Goal: Information Seeking & Learning: Understand process/instructions

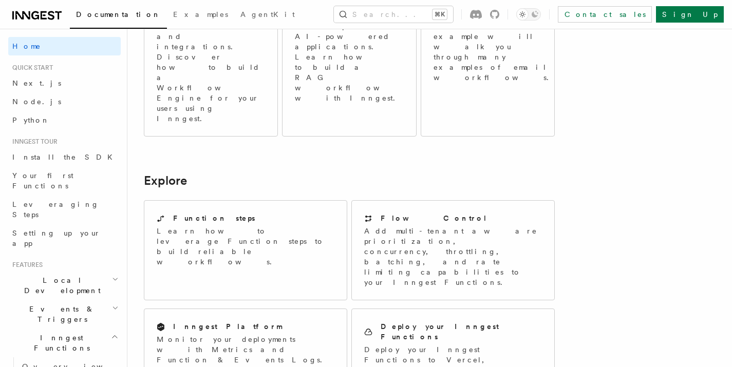
scroll to position [749, 0]
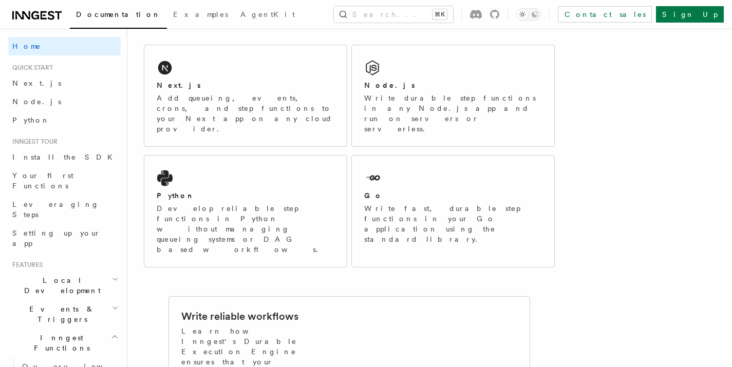
scroll to position [118, 0]
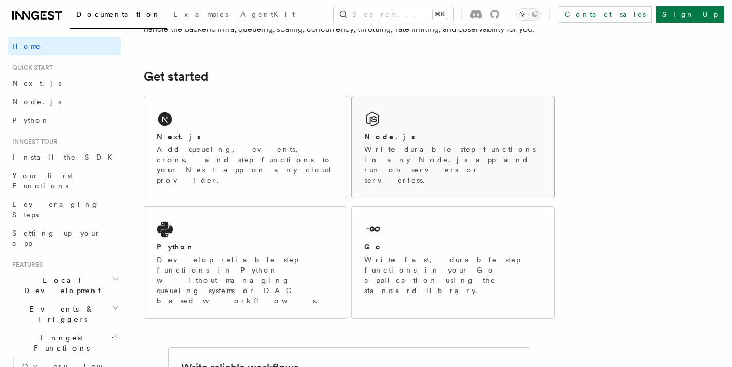
click at [485, 158] on p "Write durable step functions in any Node.js app and run on servers or serverles…" at bounding box center [453, 164] width 178 height 41
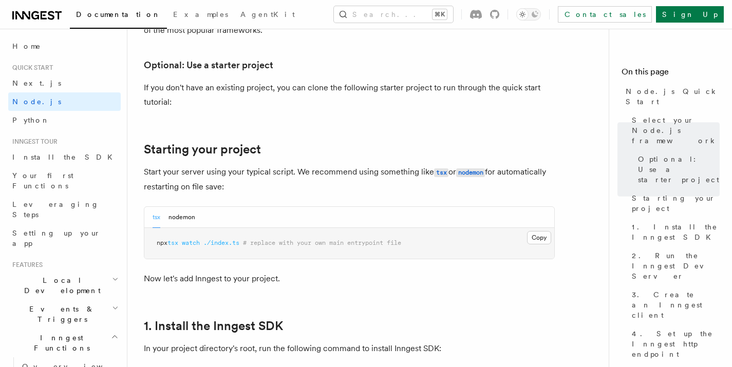
scroll to position [366, 0]
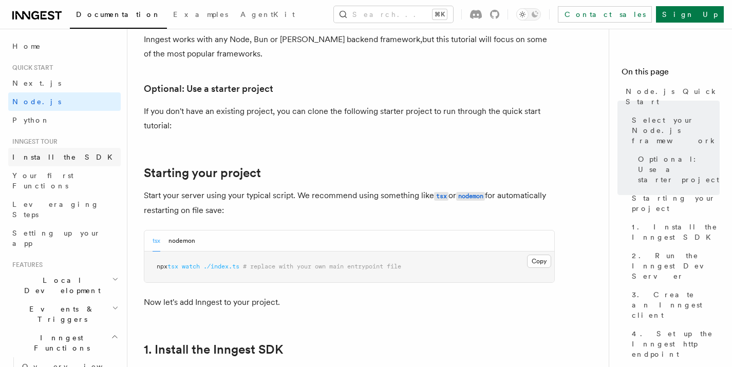
click at [18, 162] on link "Install the SDK" at bounding box center [64, 157] width 112 height 18
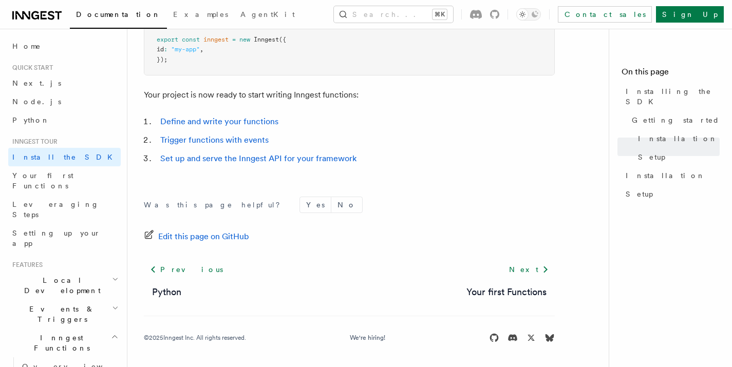
scroll to position [487, 0]
click at [63, 173] on span "Your first Functions" at bounding box center [42, 180] width 61 height 18
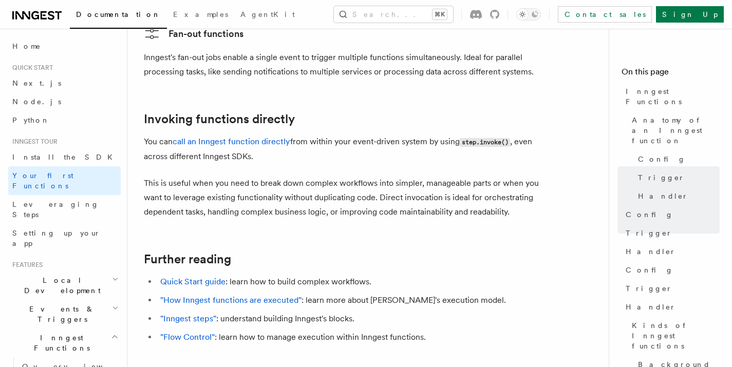
scroll to position [2013, 0]
click at [68, 195] on link "Leveraging Steps" at bounding box center [64, 209] width 112 height 29
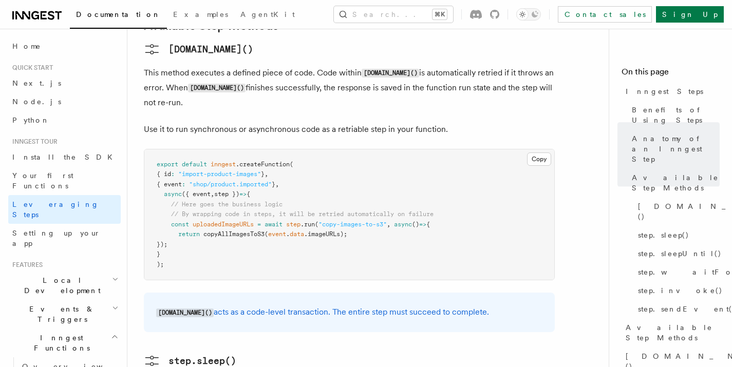
scroll to position [1137, 0]
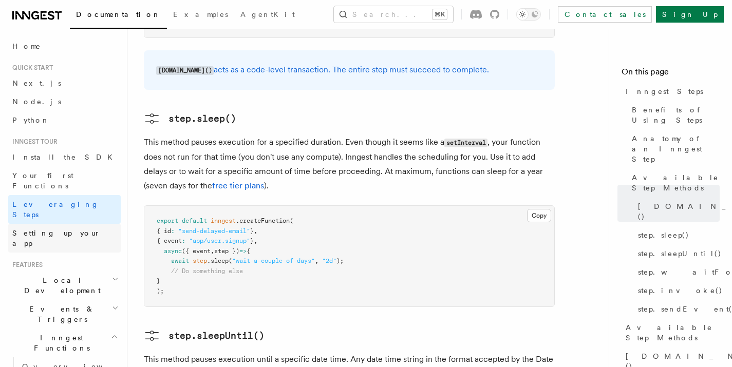
click at [75, 229] on span "Setting up your app" at bounding box center [56, 238] width 88 height 18
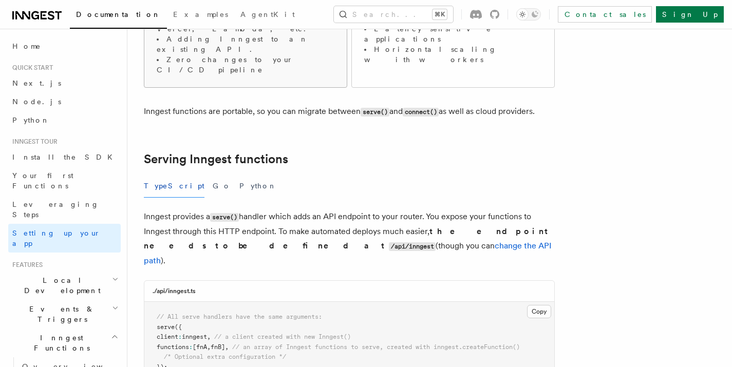
scroll to position [263, 0]
click at [312, 209] on p "Inngest provides a serve() handler which adds an API endpoint to your router. Y…" at bounding box center [349, 238] width 411 height 59
click at [360, 209] on p "Inngest provides a serve() handler which adds an API endpoint to your router. Y…" at bounding box center [349, 238] width 411 height 59
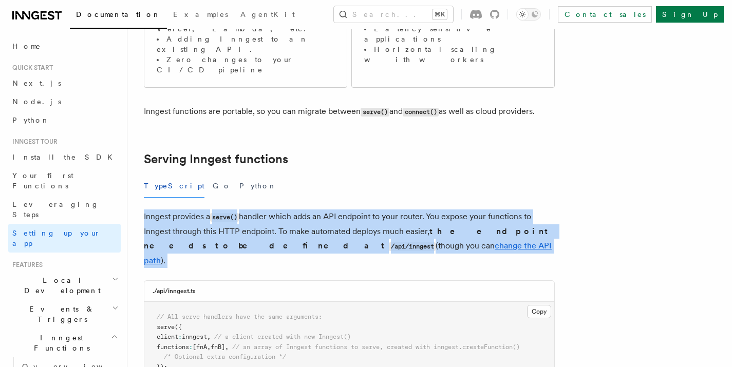
click at [360, 209] on p "Inngest provides a serve() handler which adds an API endpoint to your router. Y…" at bounding box center [349, 238] width 411 height 59
click at [453, 209] on p "Inngest provides a serve() handler which adds an API endpoint to your router. Y…" at bounding box center [349, 238] width 411 height 59
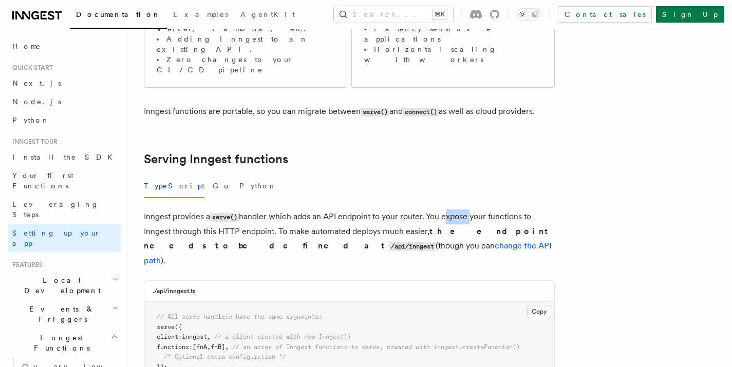
click at [453, 209] on p "Inngest provides a serve() handler which adds an API endpoint to your router. Y…" at bounding box center [349, 238] width 411 height 59
click at [190, 209] on p "Inngest provides a serve() handler which adds an API endpoint to your router. Y…" at bounding box center [349, 238] width 411 height 59
click at [316, 209] on p "Inngest provides a serve() handler which adds an API endpoint to your router. Y…" at bounding box center [349, 238] width 411 height 59
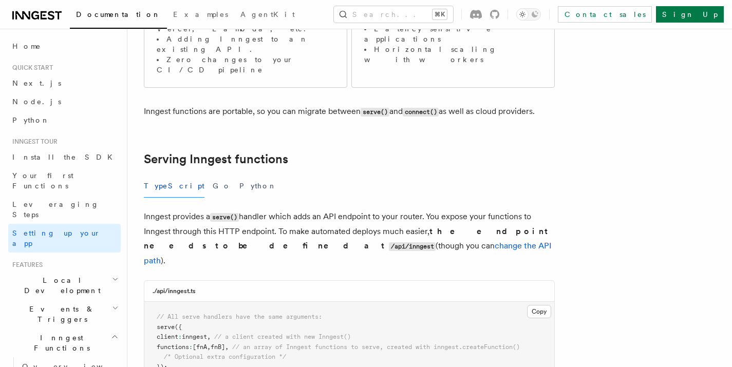
click at [361, 209] on p "Inngest provides a serve() handler which adds an API endpoint to your router. Y…" at bounding box center [349, 238] width 411 height 59
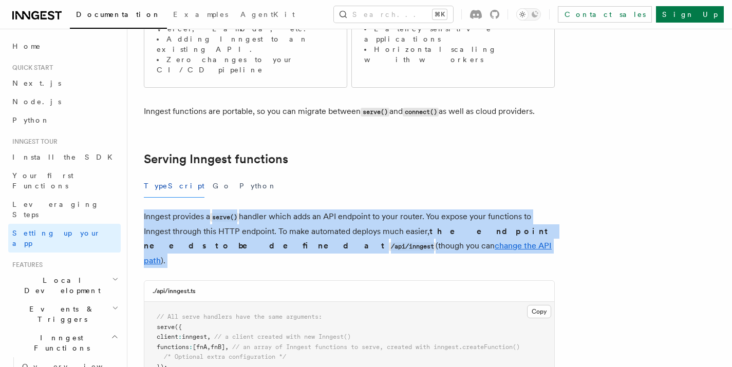
click at [361, 209] on p "Inngest provides a serve() handler which adds an API endpoint to your router. Y…" at bounding box center [349, 238] width 411 height 59
click at [479, 226] on strong "the endpoint needs to be defined at /api/inngest" at bounding box center [348, 238] width 408 height 24
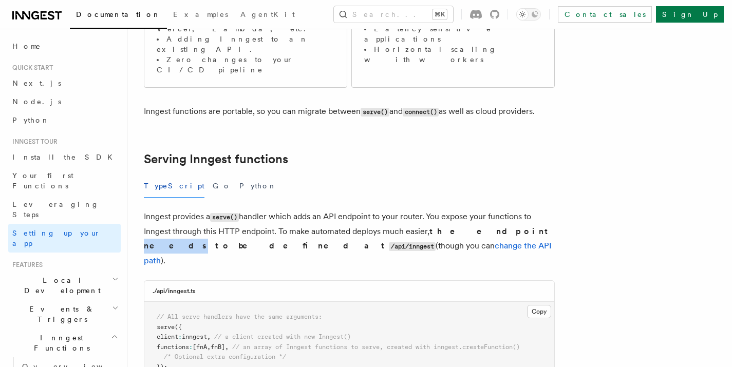
click at [479, 226] on strong "the endpoint needs to be defined at /api/inngest" at bounding box center [348, 238] width 408 height 24
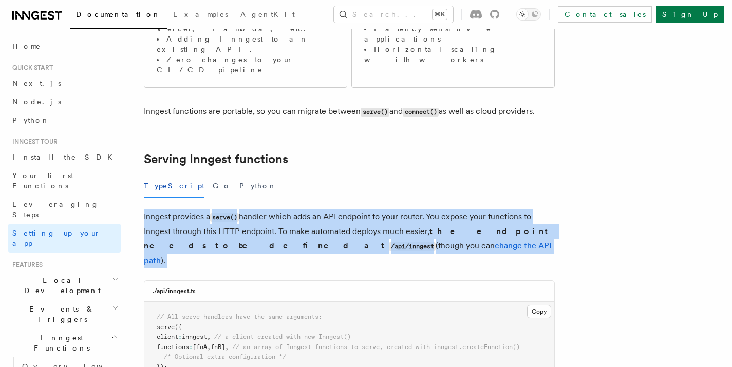
click at [479, 226] on strong "the endpoint needs to be defined at /api/inngest" at bounding box center [348, 238] width 408 height 24
click at [389, 242] on code "/api/inngest" at bounding box center [412, 246] width 47 height 9
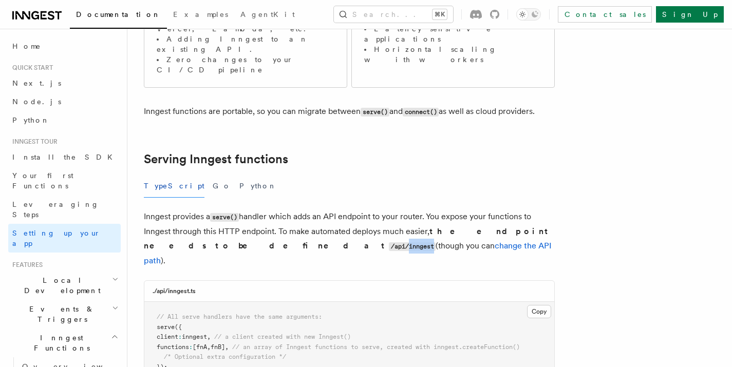
click at [389, 242] on code "/api/inngest" at bounding box center [412, 246] width 47 height 9
click at [220, 209] on p "Inngest provides a serve() handler which adds an API endpoint to your router. Y…" at bounding box center [349, 238] width 411 height 59
click at [422, 209] on p "Inngest provides a serve() handler which adds an API endpoint to your router. Y…" at bounding box center [349, 238] width 411 height 59
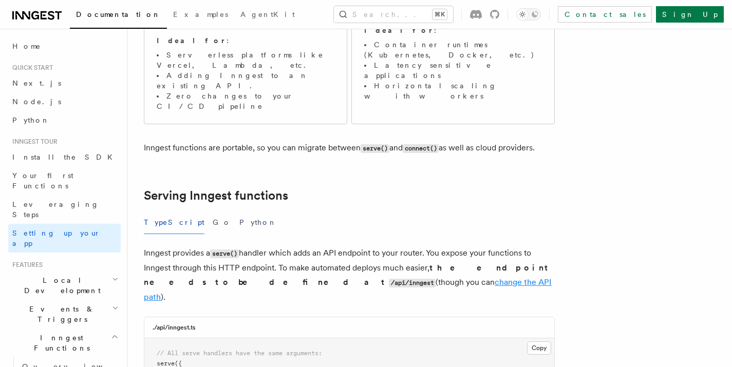
scroll to position [227, 0]
click at [55, 275] on span "Local Development" at bounding box center [60, 285] width 104 height 21
click at [57, 300] on link "Overview" at bounding box center [69, 309] width 103 height 18
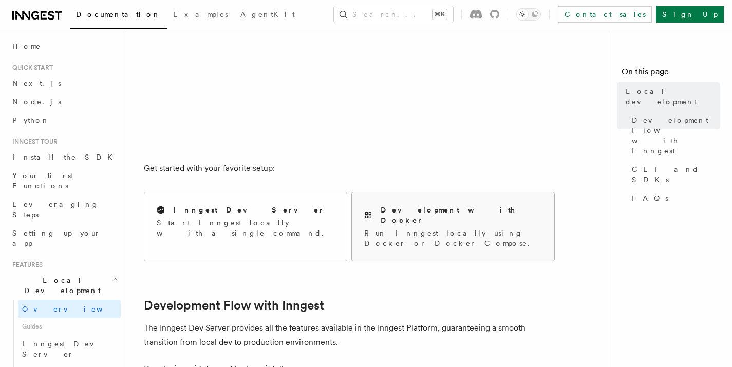
scroll to position [282, 0]
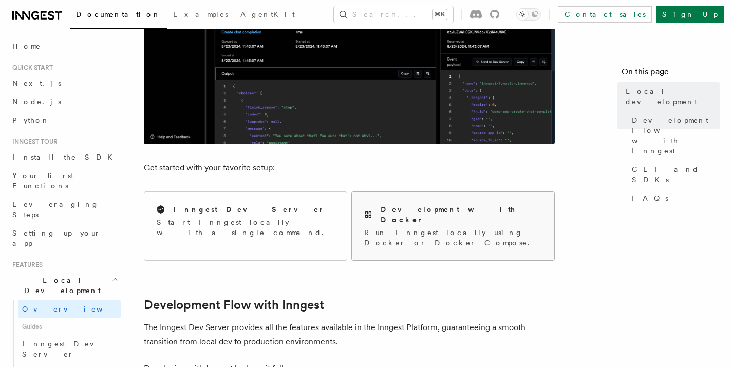
click at [418, 207] on h2 "Development with Docker" at bounding box center [460, 214] width 161 height 21
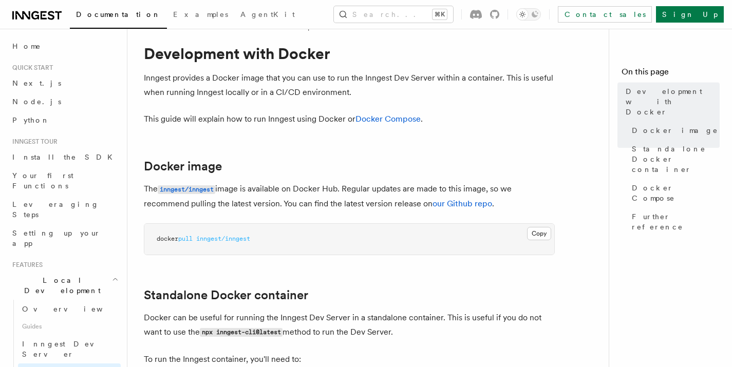
scroll to position [22, 0]
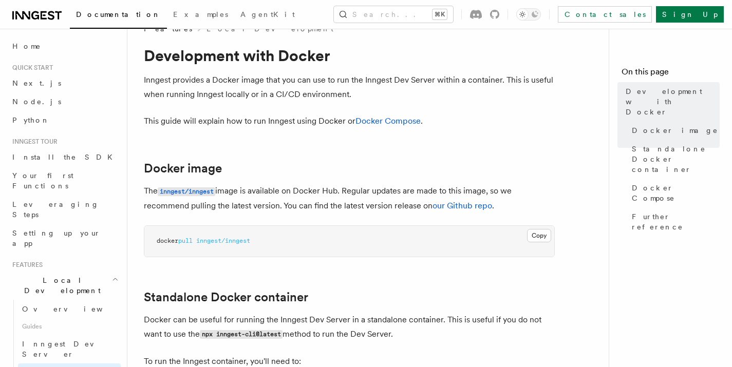
click at [350, 189] on p "The inngest/inngest image is available on Docker Hub. Regular updates are made …" at bounding box center [349, 198] width 411 height 29
click at [391, 193] on p "The inngest/inngest image is available on Docker Hub. Regular updates are made …" at bounding box center [349, 198] width 411 height 29
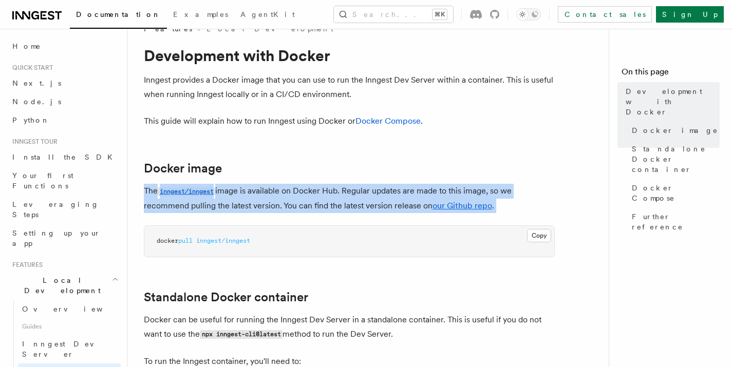
click at [391, 193] on p "The inngest/inngest image is available on Docker Hub. Regular updates are made …" at bounding box center [349, 198] width 411 height 29
click at [210, 205] on p "The inngest/inngest image is available on Docker Hub. Regular updates are made …" at bounding box center [349, 198] width 411 height 29
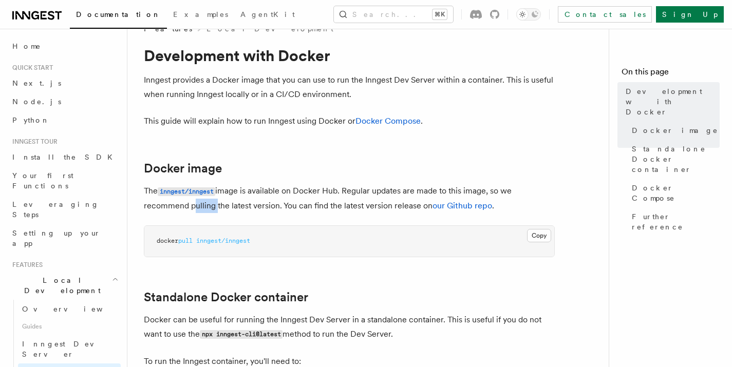
click at [210, 205] on p "The inngest/inngest image is available on Docker Hub. Regular updates are made …" at bounding box center [349, 198] width 411 height 29
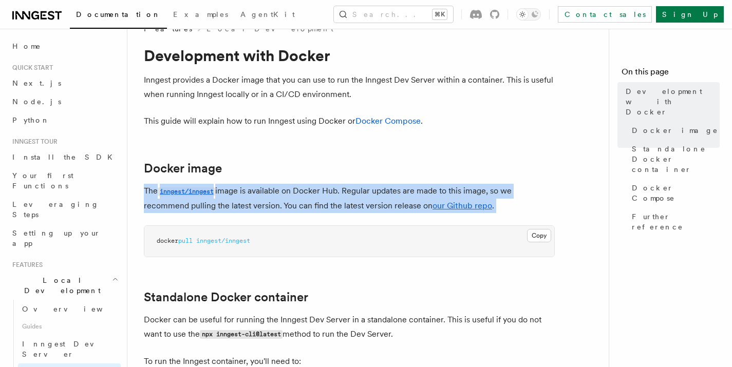
click at [210, 205] on p "The inngest/inngest image is available on Docker Hub. Regular updates are made …" at bounding box center [349, 198] width 411 height 29
click at [344, 207] on p "The inngest/inngest image is available on Docker Hub. Regular updates are made …" at bounding box center [349, 198] width 411 height 29
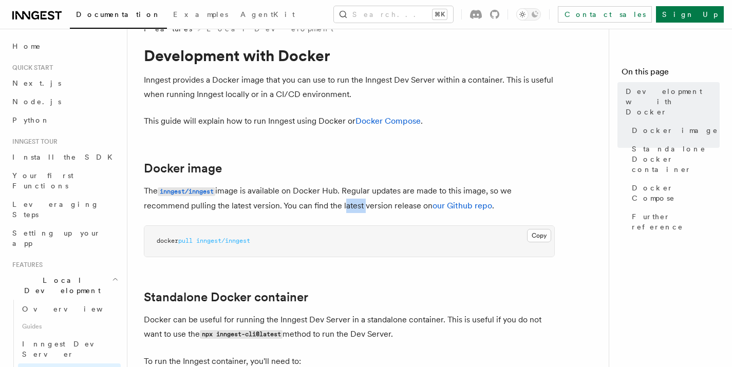
click at [344, 207] on p "The inngest/inngest image is available on Docker Hub. Regular updates are made …" at bounding box center [349, 198] width 411 height 29
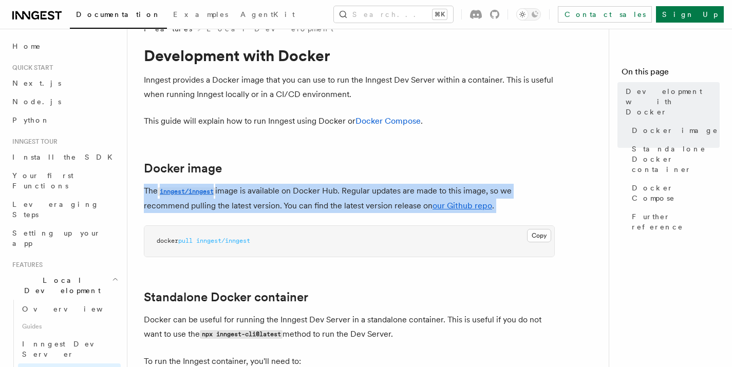
click at [344, 207] on p "The inngest/inngest image is available on Docker Hub. Regular updates are made …" at bounding box center [349, 198] width 411 height 29
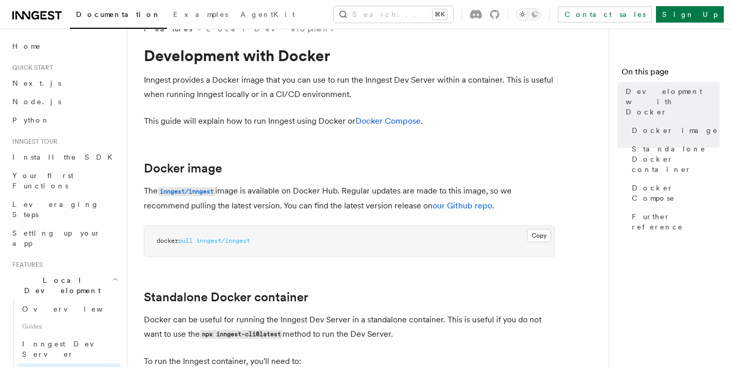
click at [326, 233] on pre "docker pull inngest/inngest" at bounding box center [349, 241] width 410 height 31
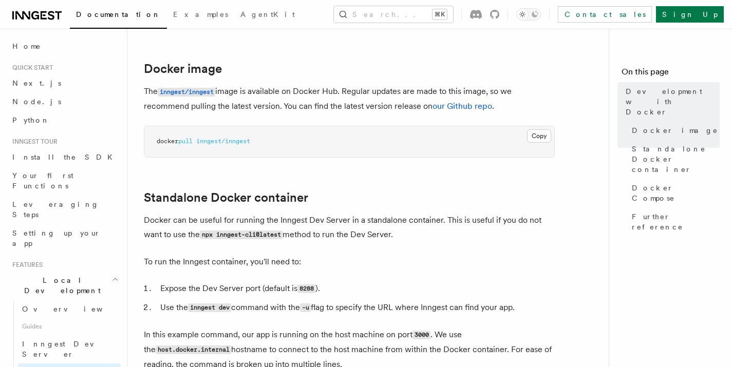
scroll to position [135, 0]
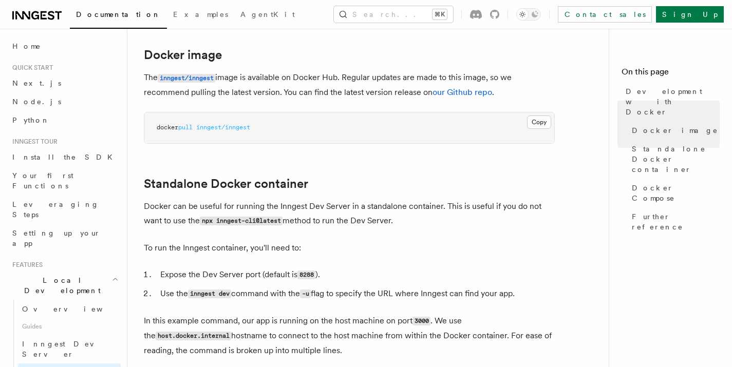
click at [214, 209] on p "Docker can be useful for running the Inngest Dev Server in a standalone contain…" at bounding box center [349, 213] width 411 height 29
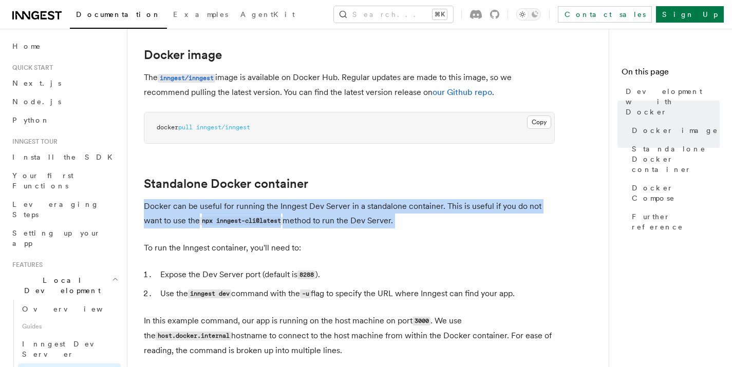
click at [214, 209] on p "Docker can be useful for running the Inngest Dev Server in a standalone contain…" at bounding box center [349, 213] width 411 height 29
click at [337, 208] on p "Docker can be useful for running the Inngest Dev Server in a standalone contain…" at bounding box center [349, 213] width 411 height 29
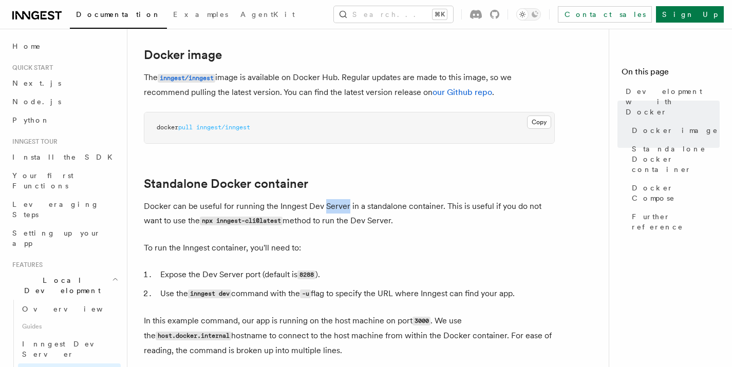
click at [337, 208] on p "Docker can be useful for running the Inngest Dev Server in a standalone contain…" at bounding box center [349, 213] width 411 height 29
click at [370, 207] on p "Docker can be useful for running the Inngest Dev Server in a standalone contain…" at bounding box center [349, 213] width 411 height 29
click at [423, 206] on p "Docker can be useful for running the Inngest Dev Server in a standalone contain…" at bounding box center [349, 213] width 411 height 29
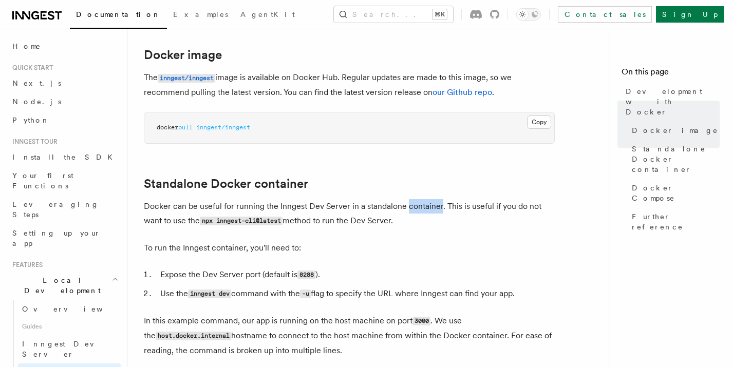
click at [430, 205] on p "Docker can be useful for running the Inngest Dev Server in a standalone contain…" at bounding box center [349, 213] width 411 height 29
click at [456, 206] on p "Docker can be useful for running the Inngest Dev Server in a standalone contain…" at bounding box center [349, 213] width 411 height 29
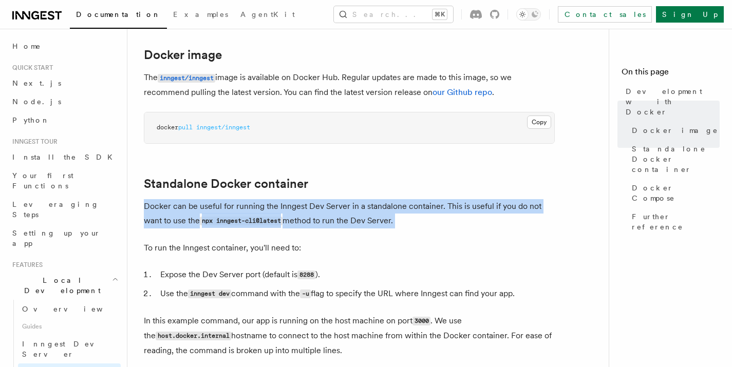
click at [456, 206] on p "Docker can be useful for running the Inngest Dev Server in a standalone contain…" at bounding box center [349, 213] width 411 height 29
click at [188, 223] on p "Docker can be useful for running the Inngest Dev Server in a standalone contain…" at bounding box center [349, 213] width 411 height 29
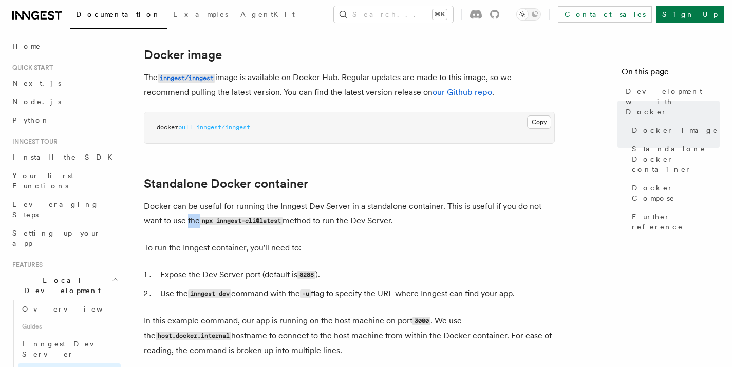
click at [188, 223] on p "Docker can be useful for running the Inngest Dev Server in a standalone contain…" at bounding box center [349, 213] width 411 height 29
click at [316, 217] on p "Docker can be useful for running the Inngest Dev Server in a standalone contain…" at bounding box center [349, 213] width 411 height 29
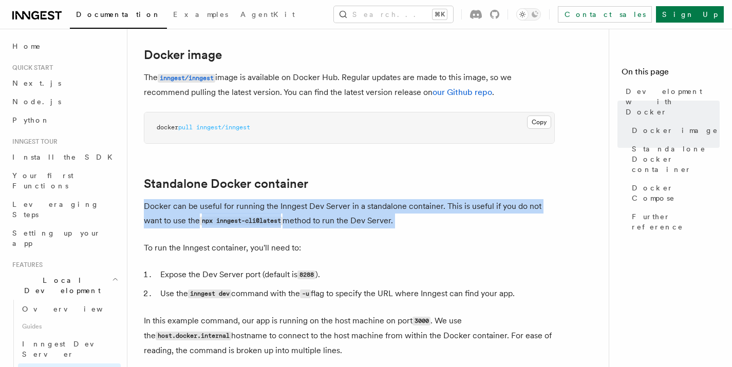
click at [316, 217] on p "Docker can be useful for running the Inngest Dev Server in a standalone contain…" at bounding box center [349, 213] width 411 height 29
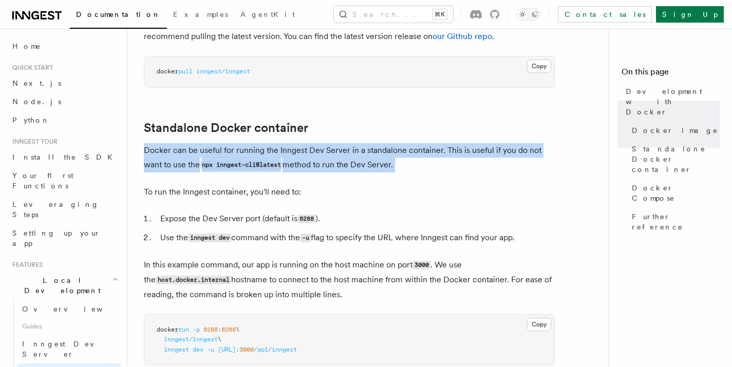
scroll to position [233, 0]
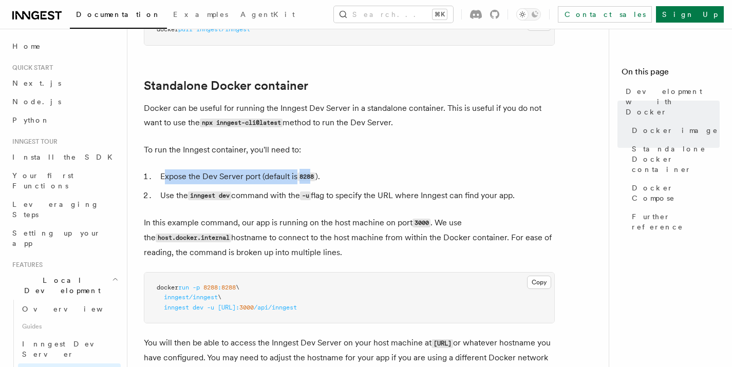
drag, startPoint x: 165, startPoint y: 177, endPoint x: 314, endPoint y: 175, distance: 148.4
click at [314, 175] on li "Expose the Dev Server port (default is 8288 )." at bounding box center [355, 176] width 397 height 15
click at [334, 182] on li "Expose the Dev Server port (default is 8288 )." at bounding box center [355, 176] width 397 height 15
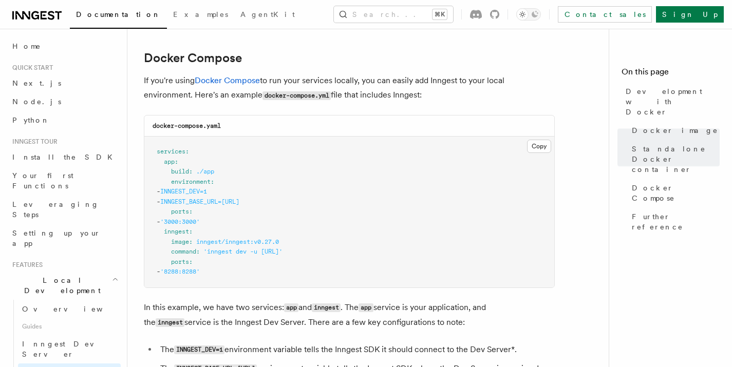
scroll to position [744, 0]
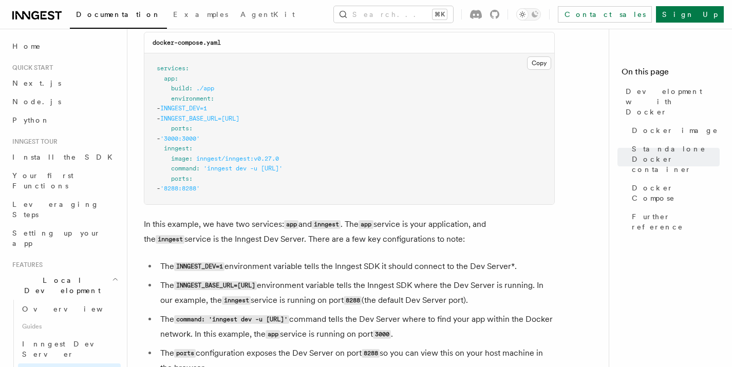
click at [300, 227] on p "In this example, we have two services: app and inngest . The app service is you…" at bounding box center [349, 232] width 411 height 30
click at [327, 224] on code "inngest" at bounding box center [326, 224] width 29 height 9
click at [373, 229] on code "app" at bounding box center [365, 224] width 14 height 9
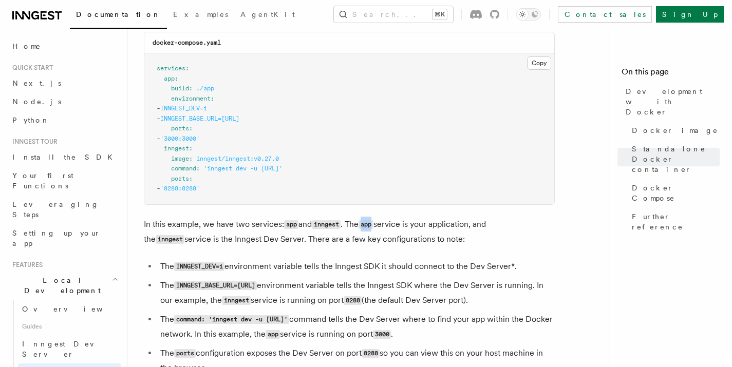
click at [373, 229] on code "app" at bounding box center [365, 224] width 14 height 9
click at [466, 227] on p "In this example, we have two services: app and inngest . The app service is you…" at bounding box center [349, 232] width 411 height 30
click at [148, 244] on p "In this example, we have two services: app and inngest . The app service is you…" at bounding box center [349, 232] width 411 height 30
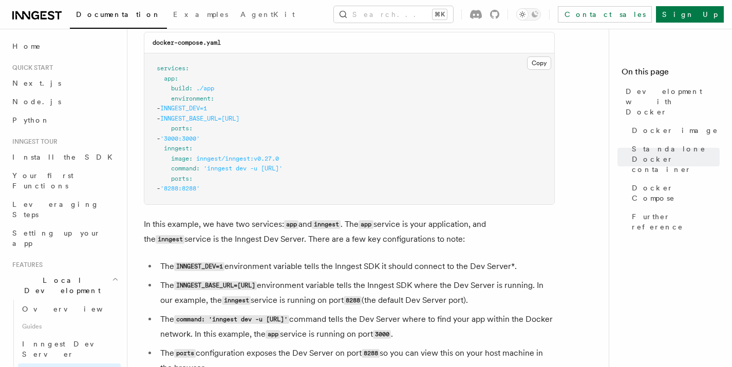
click at [234, 236] on p "In this example, we have two services: app and inngest . The app service is you…" at bounding box center [349, 232] width 411 height 30
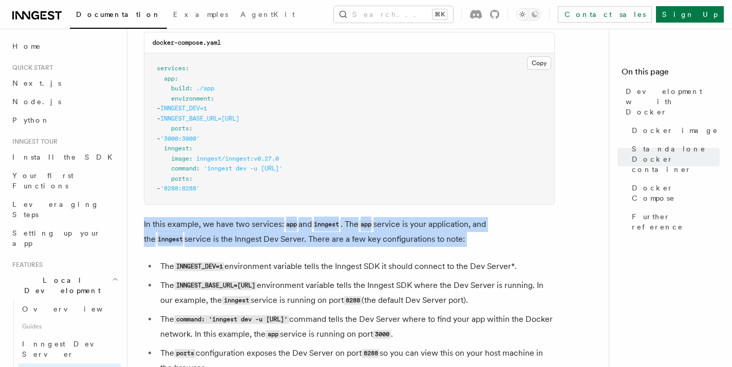
click at [234, 236] on p "In this example, we have two services: app and inngest . The app service is you…" at bounding box center [349, 232] width 411 height 30
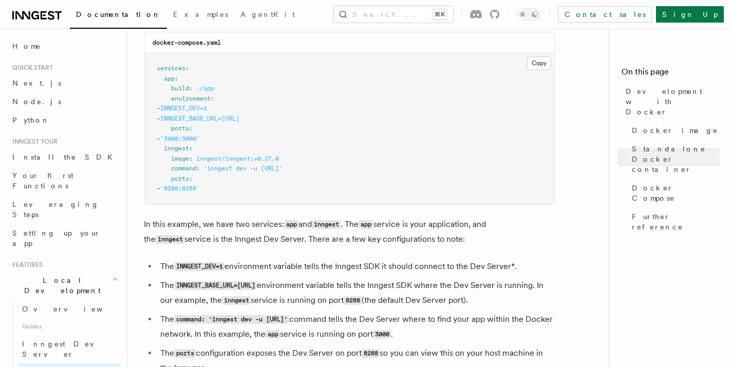
click at [227, 262] on li "The INNGEST_DEV=1 environment variable tells the Inngest SDK it should connect …" at bounding box center [355, 266] width 397 height 15
click at [297, 270] on li "The INNGEST_DEV=1 environment variable tells the Inngest SDK it should connect …" at bounding box center [355, 266] width 397 height 15
click at [344, 268] on li "The INNGEST_DEV=1 environment variable tells the Inngest SDK it should connect …" at bounding box center [355, 266] width 397 height 15
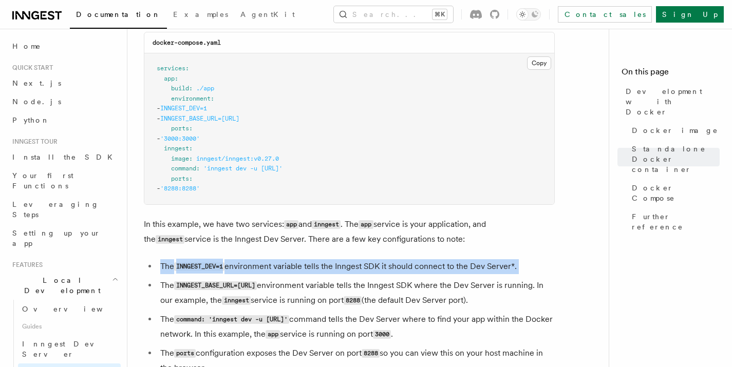
click at [344, 268] on li "The INNGEST_DEV=1 environment variable tells the Inngest SDK it should connect …" at bounding box center [355, 266] width 397 height 15
click at [425, 274] on li "The INNGEST_DEV=1 environment variable tells the Inngest SDK it should connect …" at bounding box center [355, 266] width 397 height 15
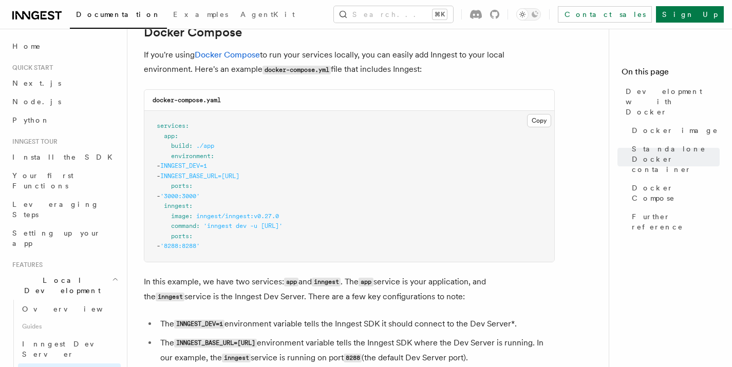
scroll to position [688, 0]
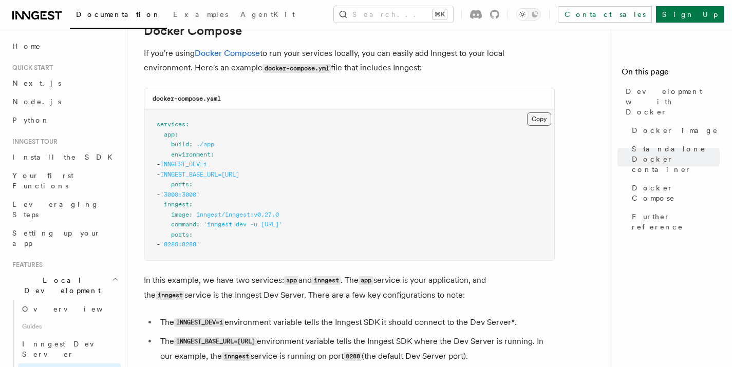
click at [530, 122] on button "Copy Copied" at bounding box center [539, 118] width 24 height 13
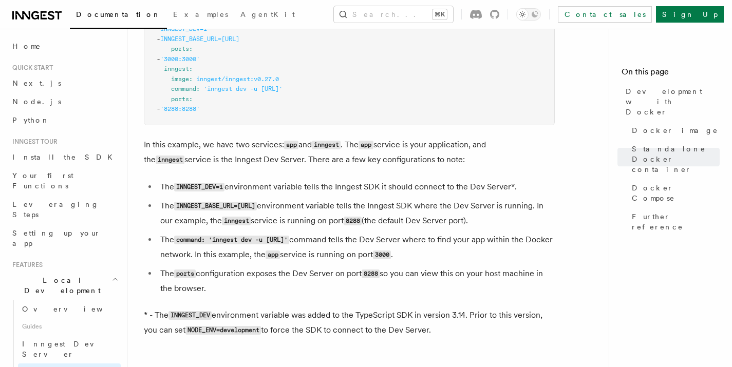
scroll to position [825, 0]
click at [336, 255] on li "The command: 'inngest dev -u http://app:3000/api/inngest' command tells the Dev…" at bounding box center [355, 247] width 397 height 30
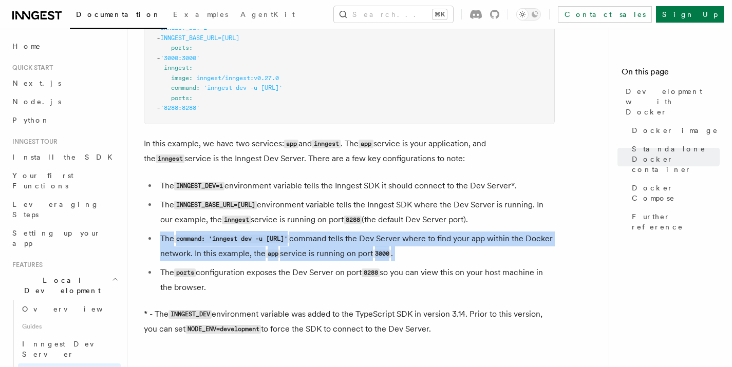
click at [336, 255] on li "The command: 'inngest dev -u http://app:3000/api/inngest' command tells the Dev…" at bounding box center [355, 247] width 397 height 30
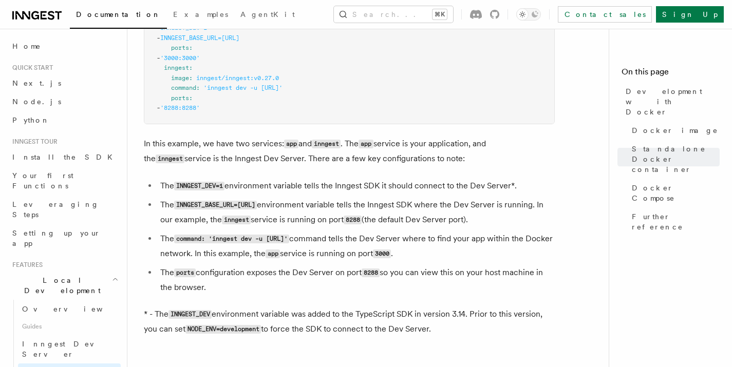
click at [226, 271] on li "The ports configuration exposes the Dev Server on port 8288 so you can view thi…" at bounding box center [355, 279] width 397 height 29
click at [301, 280] on li "The ports configuration exposes the Dev Server on port 8288 so you can view thi…" at bounding box center [355, 279] width 397 height 29
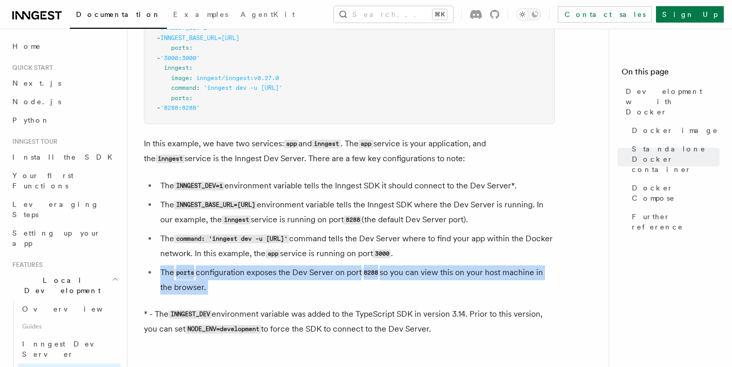
click at [301, 280] on li "The ports configuration exposes the Dev Server on port 8288 so you can view thi…" at bounding box center [355, 279] width 397 height 29
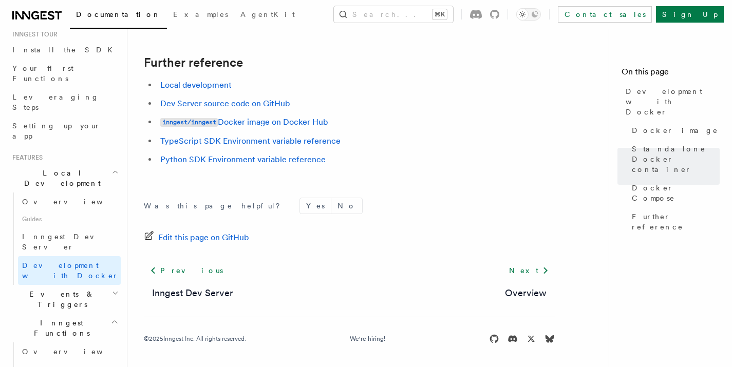
scroll to position [1139, 0]
click at [526, 275] on link "Next" at bounding box center [529, 271] width 52 height 18
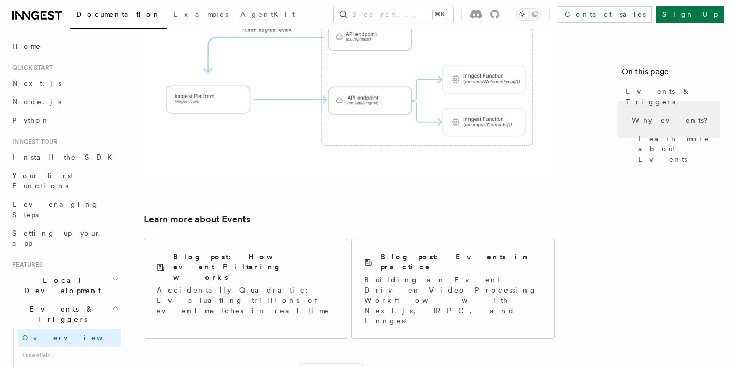
scroll to position [749, 0]
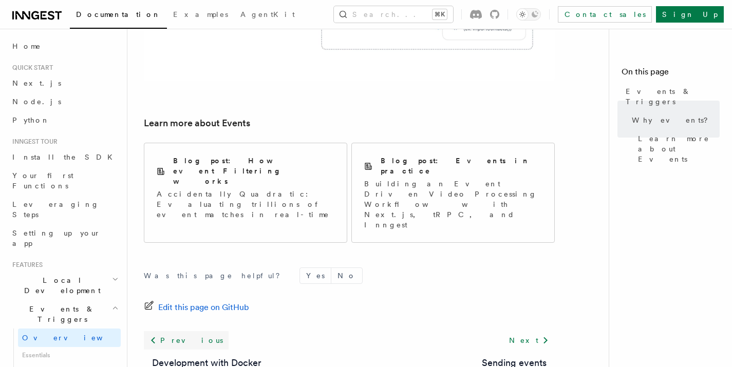
click at [160, 331] on link "Previous" at bounding box center [186, 340] width 85 height 18
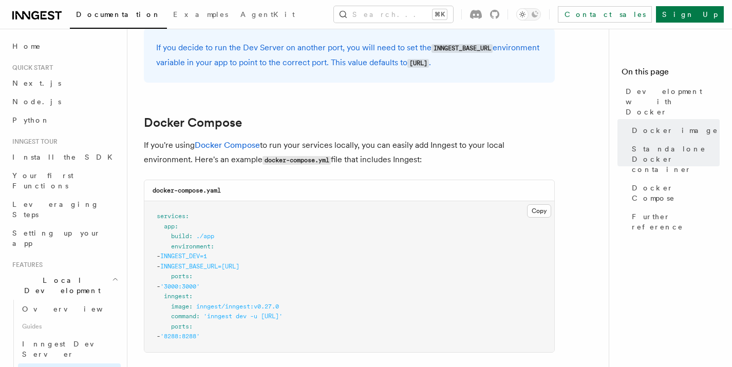
scroll to position [597, 0]
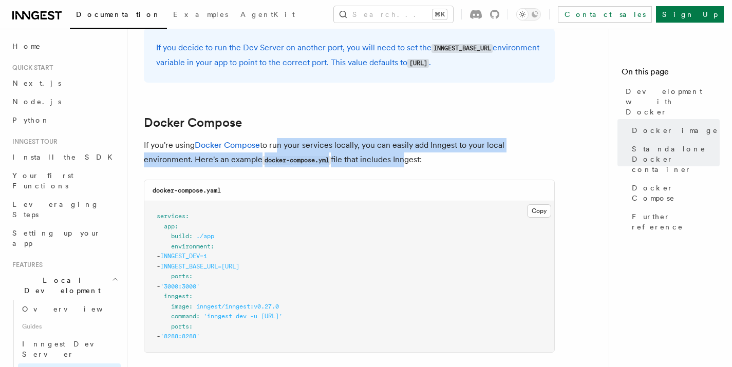
drag, startPoint x: 277, startPoint y: 149, endPoint x: 418, endPoint y: 161, distance: 142.2
click at [413, 161] on p "If you're using Docker Compose to run your services locally, you can easily add…" at bounding box center [349, 152] width 411 height 29
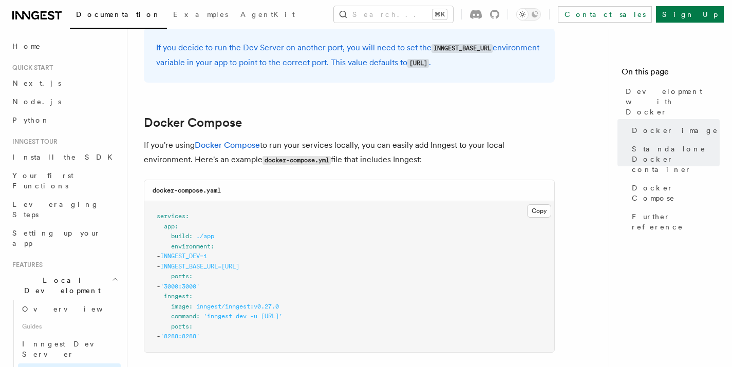
click at [423, 161] on p "If you're using Docker Compose to run your services locally, you can easily add…" at bounding box center [349, 152] width 411 height 29
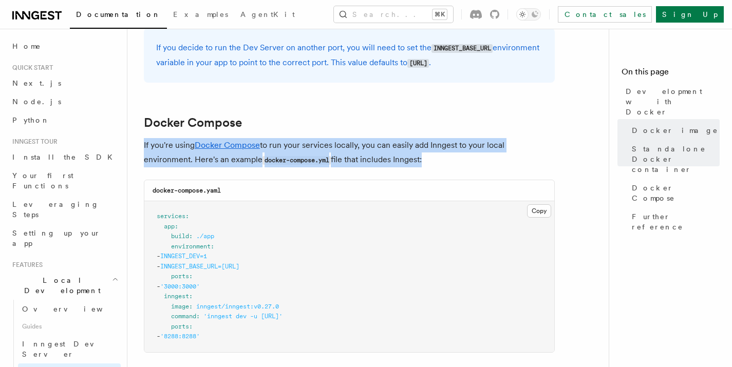
click at [423, 161] on p "If you're using Docker Compose to run your services locally, you can easily add…" at bounding box center [349, 152] width 411 height 29
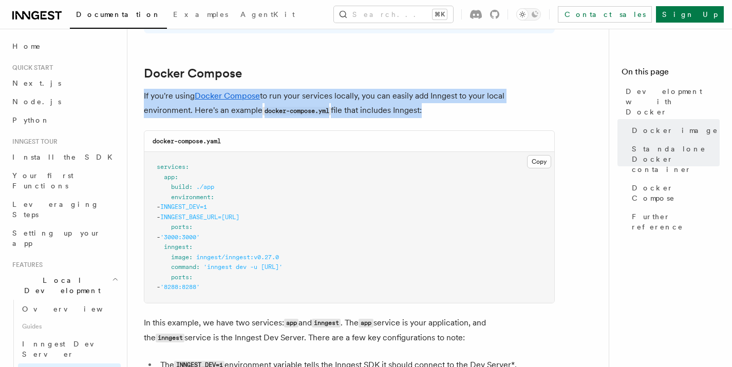
scroll to position [656, 0]
